Goal: Task Accomplishment & Management: Manage account settings

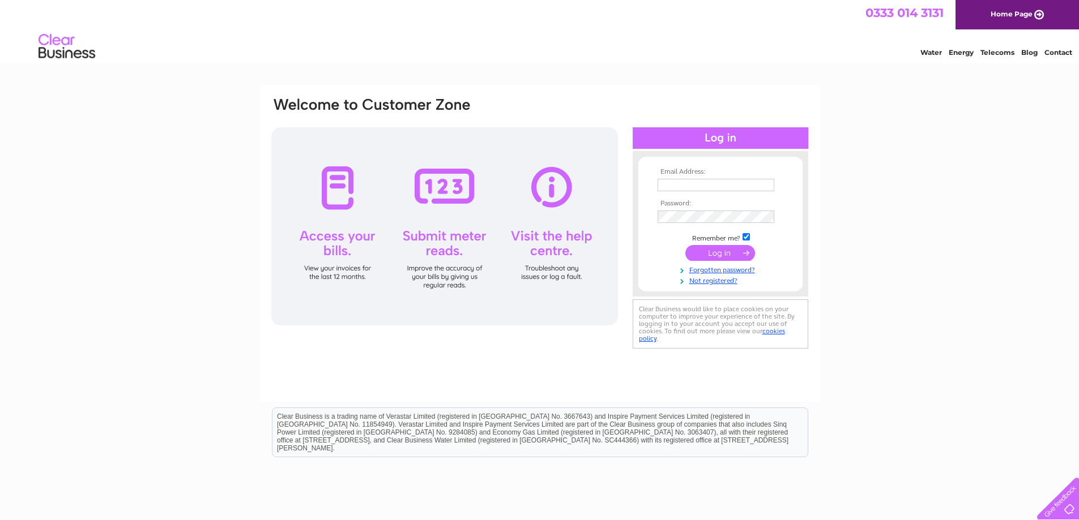
type input "[PERSON_NAME][EMAIL_ADDRESS][DOMAIN_NAME]"
click at [709, 251] on input "submit" at bounding box center [720, 253] width 70 height 16
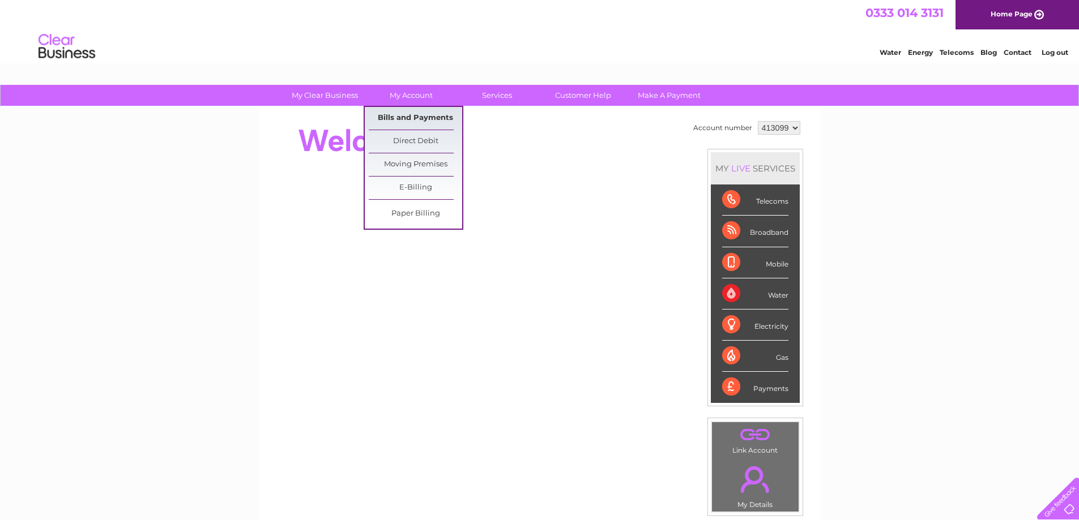
click at [420, 112] on link "Bills and Payments" at bounding box center [415, 118] width 93 height 23
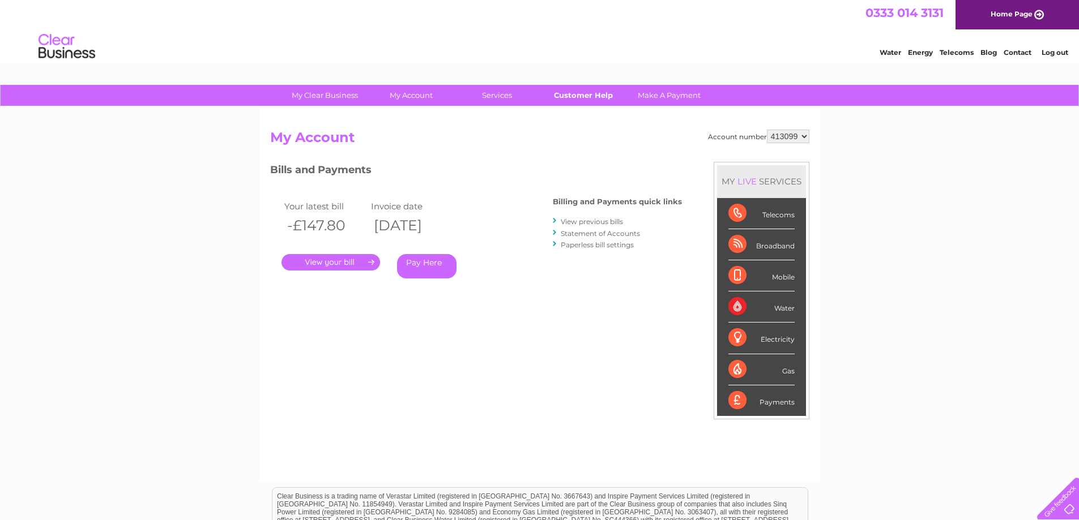
click at [578, 89] on link "Customer Help" at bounding box center [582, 95] width 93 height 21
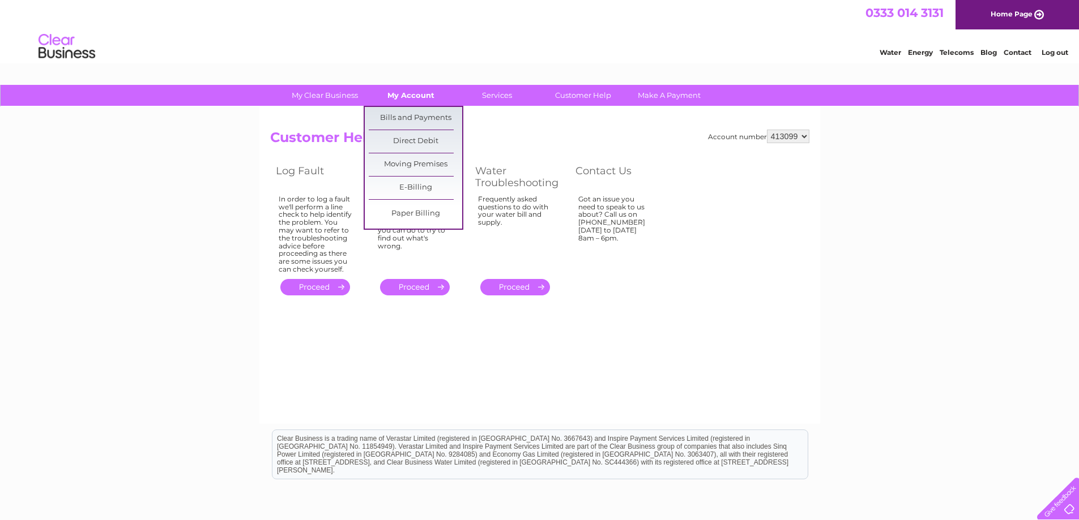
click at [431, 95] on link "My Account" at bounding box center [410, 95] width 93 height 21
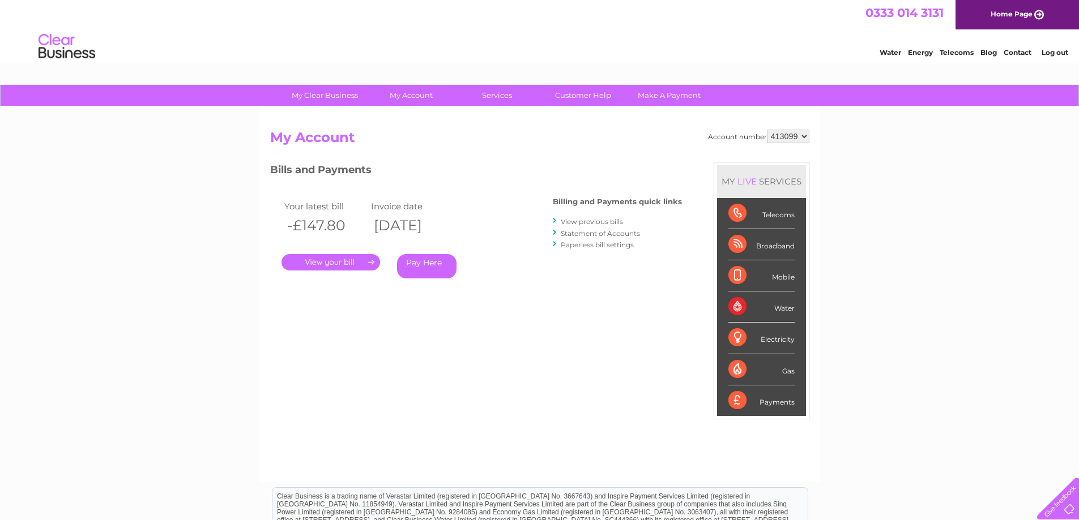
click at [345, 262] on link "." at bounding box center [330, 262] width 99 height 16
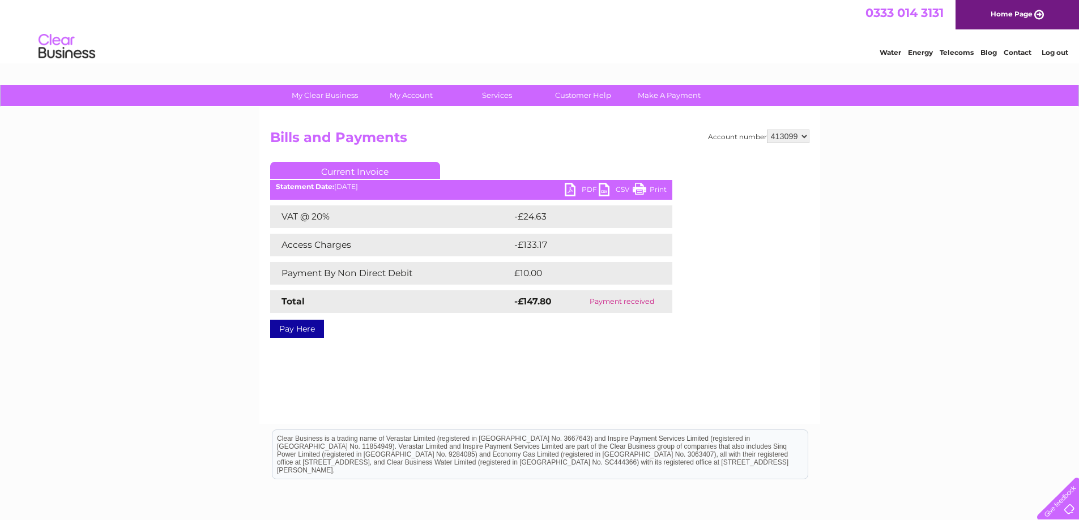
click at [582, 186] on link "PDF" at bounding box center [581, 191] width 34 height 16
